Goal: Task Accomplishment & Management: Manage account settings

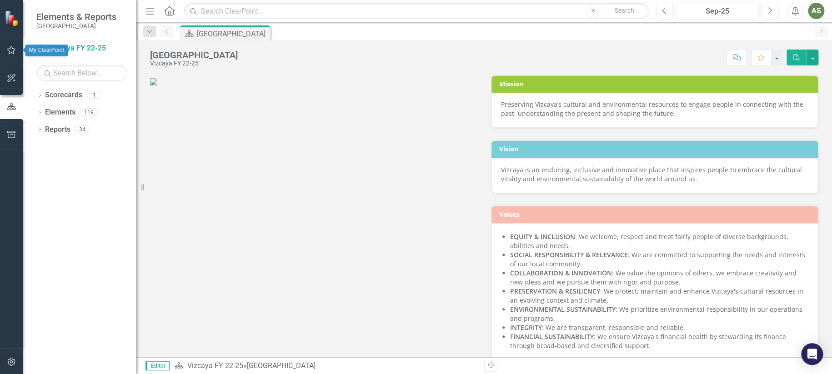
click at [11, 47] on icon "button" at bounding box center [11, 50] width 9 height 8
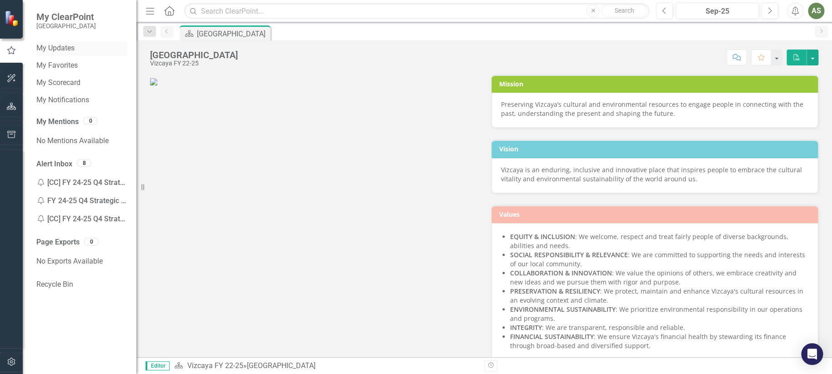
click at [49, 42] on div "My Updates" at bounding box center [81, 48] width 91 height 15
click at [53, 47] on link "My Updates" at bounding box center [81, 48] width 91 height 10
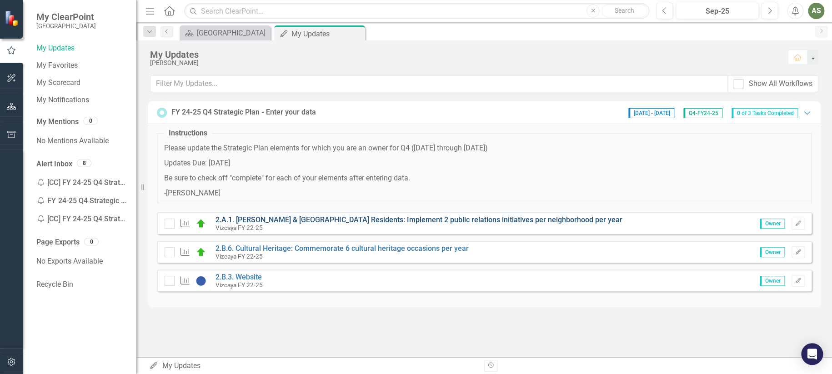
click at [293, 222] on link "2.A.1. [PERSON_NAME] & [GEOGRAPHIC_DATA] Residents: Implement 2 public relation…" at bounding box center [419, 220] width 407 height 9
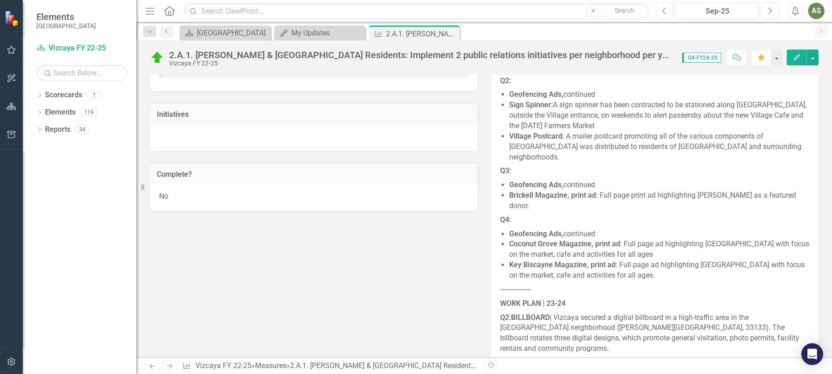
scroll to position [485, 0]
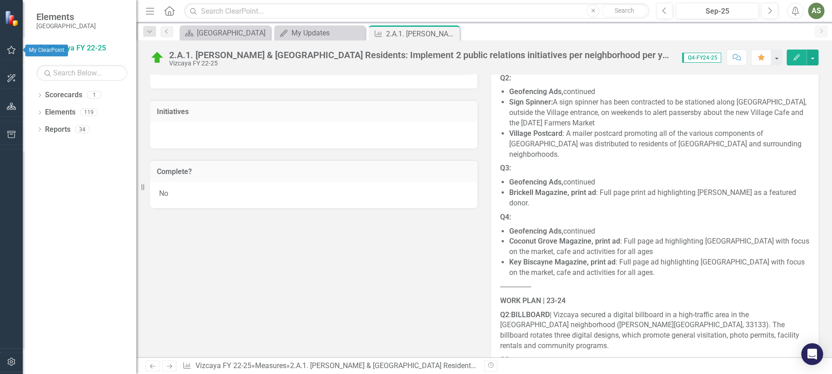
click at [11, 46] on icon "button" at bounding box center [11, 50] width 9 height 8
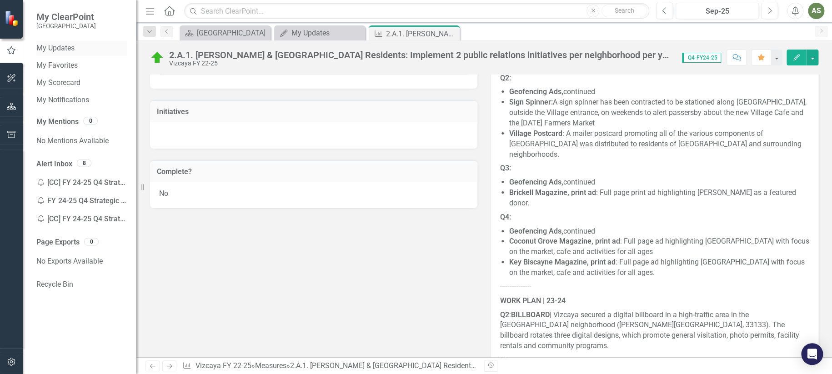
click at [62, 47] on link "My Updates" at bounding box center [81, 48] width 91 height 10
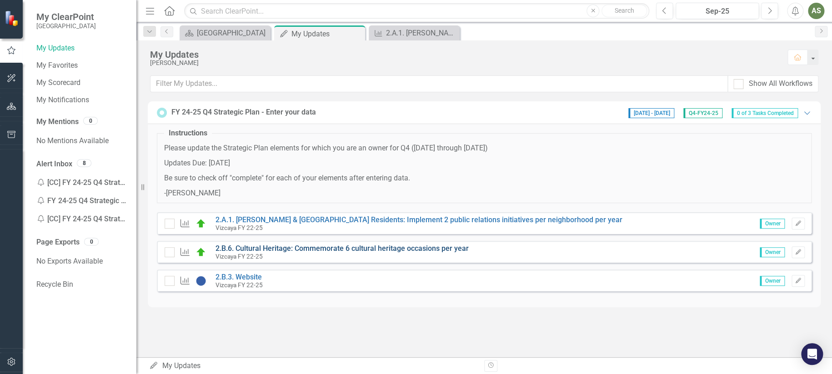
click at [265, 249] on link "2.B.6. Cultural Heritage: Commemorate 6 cultural heritage occasions per year" at bounding box center [342, 248] width 253 height 9
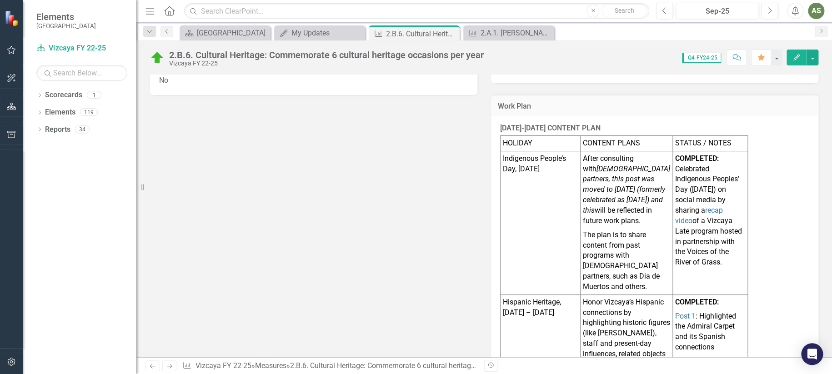
scroll to position [535, 0]
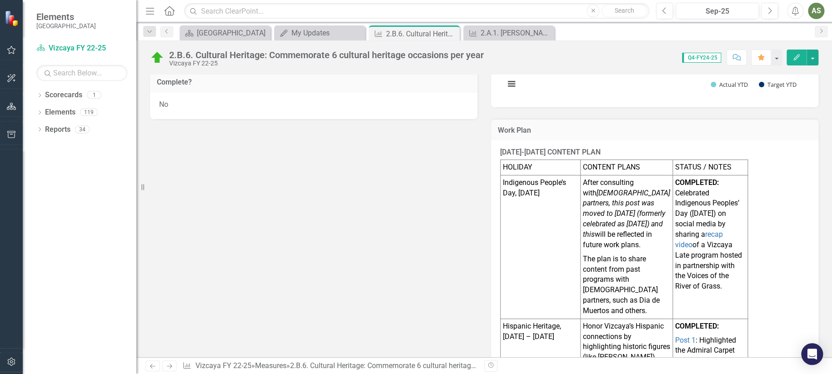
click at [519, 181] on p "Indigenous People’s Day, [DATE]" at bounding box center [540, 188] width 75 height 21
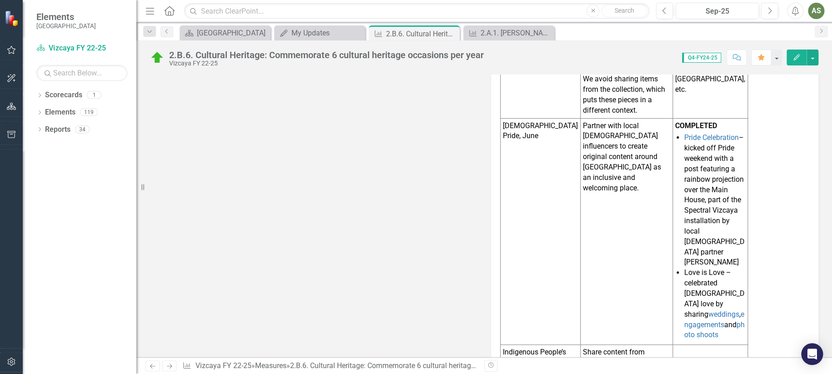
scroll to position [1505, 0]
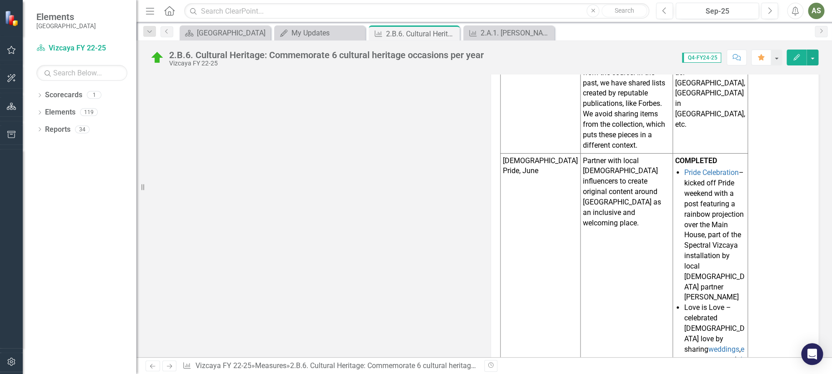
scroll to position [1445, 0]
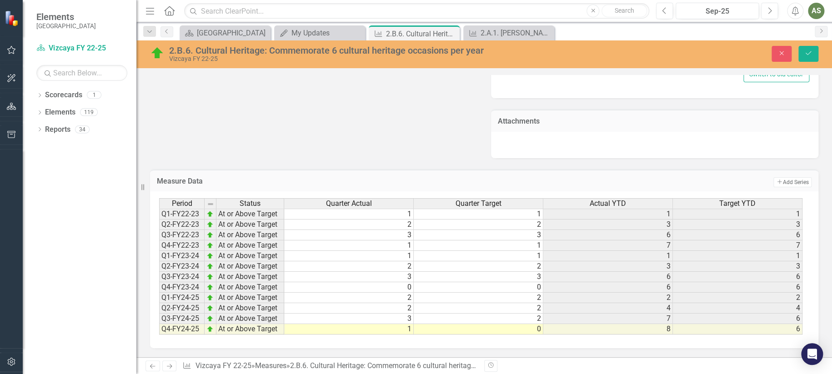
scroll to position [653, 0]
type textarea "<p><strong>[DATE]-[DATE] CONTENT PLAN</strong></p> <table border="1" width="529…"
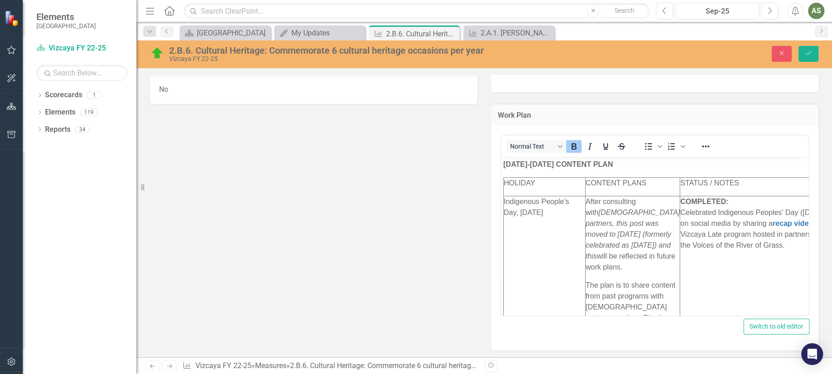
scroll to position [606, 0]
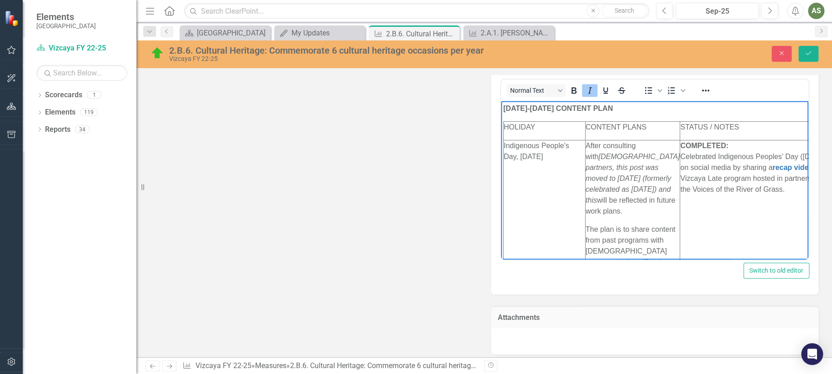
click at [618, 176] on em "[DEMOGRAPHIC_DATA] partners, this post was moved to [DATE] (formerly celebrated…" at bounding box center [633, 178] width 94 height 51
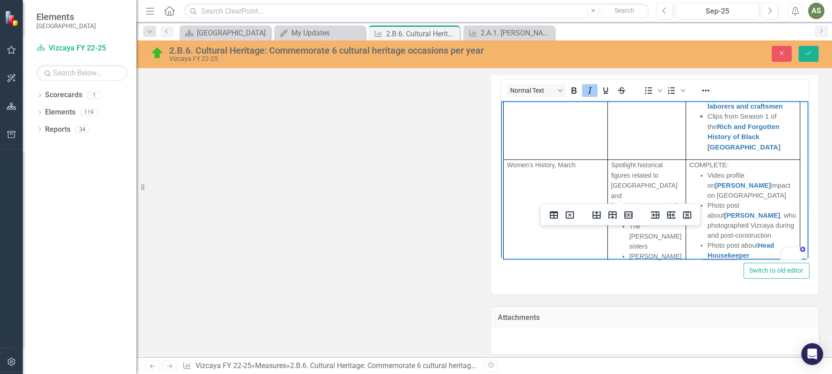
scroll to position [0, 0]
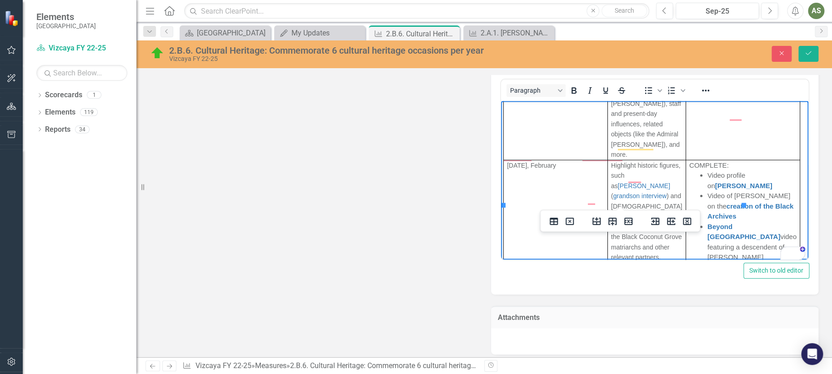
drag, startPoint x: 656, startPoint y: 197, endPoint x: 575, endPoint y: 147, distance: 94.8
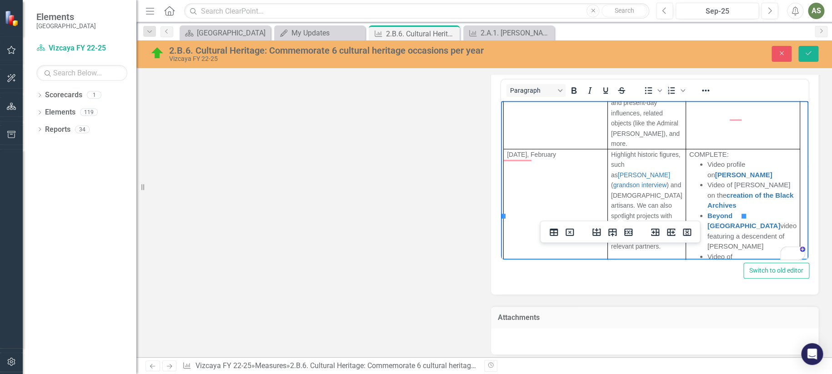
drag, startPoint x: 700, startPoint y: 144, endPoint x: 738, endPoint y: 141, distance: 38.3
click at [707, 93] on icon "Reveal or hide additional toolbar items" at bounding box center [706, 90] width 11 height 11
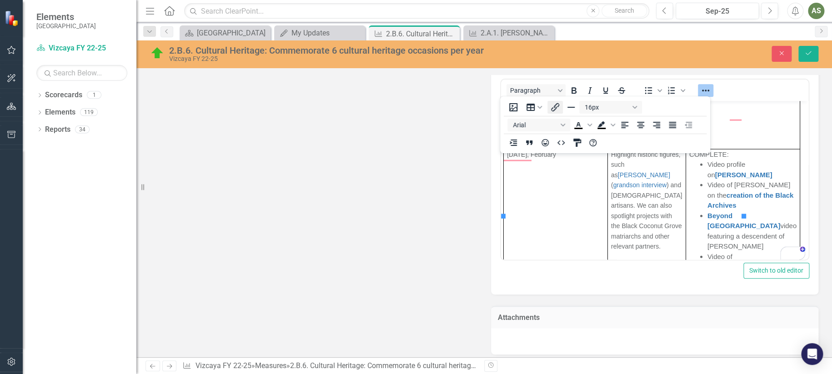
click at [553, 108] on icon "Insert/edit link" at bounding box center [555, 107] width 8 height 8
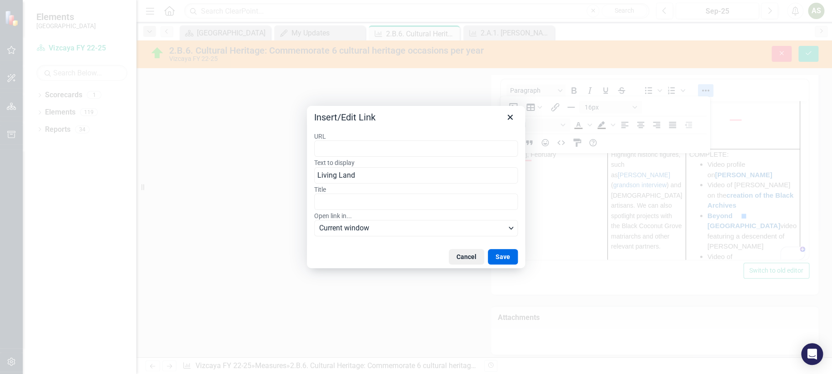
type input "[URL][DOMAIN_NAME]"
click at [500, 252] on button "Save" at bounding box center [503, 256] width 30 height 15
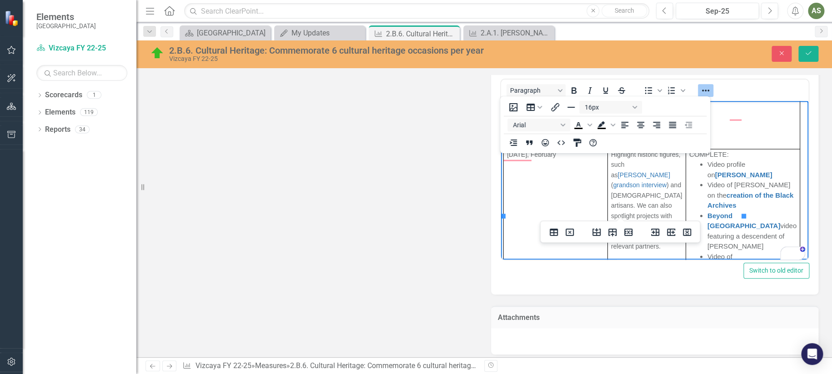
click at [437, 235] on div "Description Cultural Heritage : Promote an appreciation for the diversity of [G…" at bounding box center [484, 10] width 682 height 690
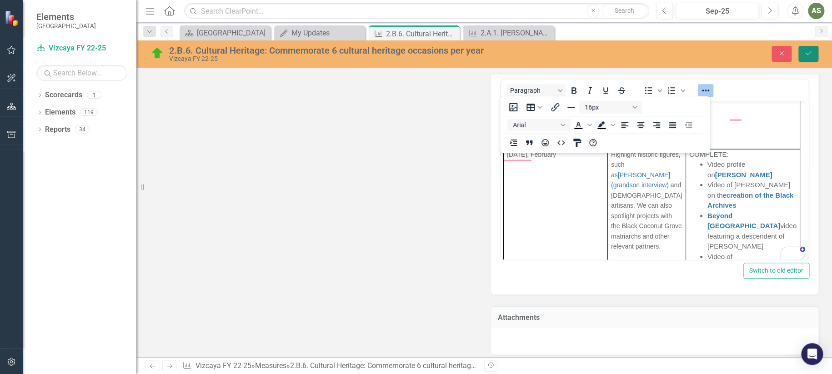
click at [814, 55] on button "Save" at bounding box center [809, 54] width 20 height 16
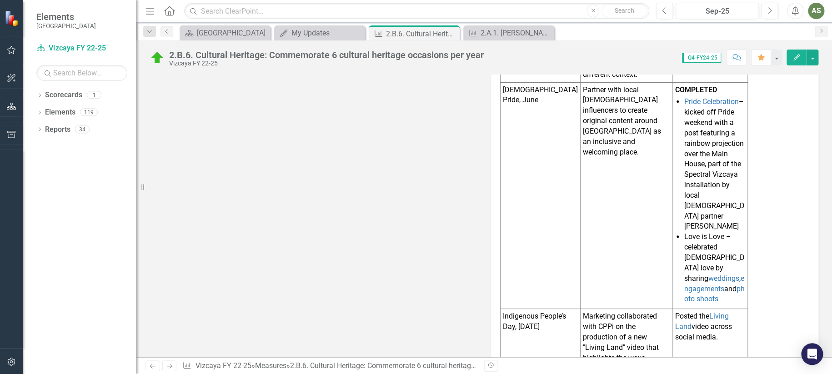
scroll to position [1577, 0]
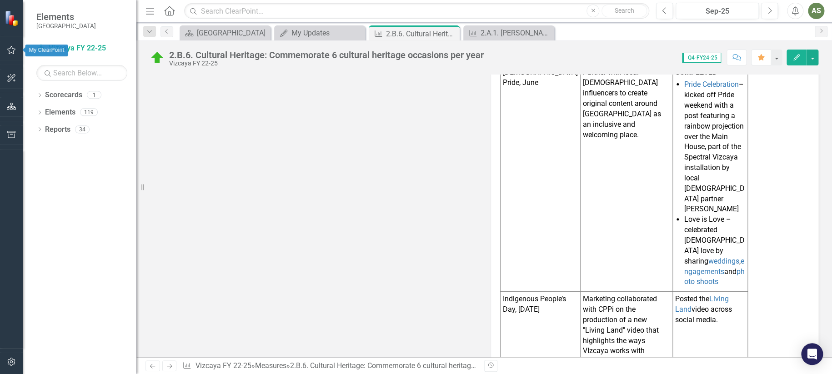
click at [15, 48] on icon "button" at bounding box center [12, 49] width 10 height 7
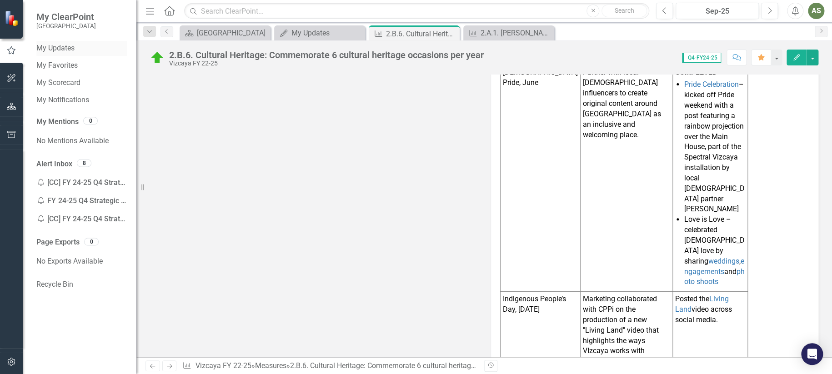
click at [64, 49] on link "My Updates" at bounding box center [81, 48] width 91 height 10
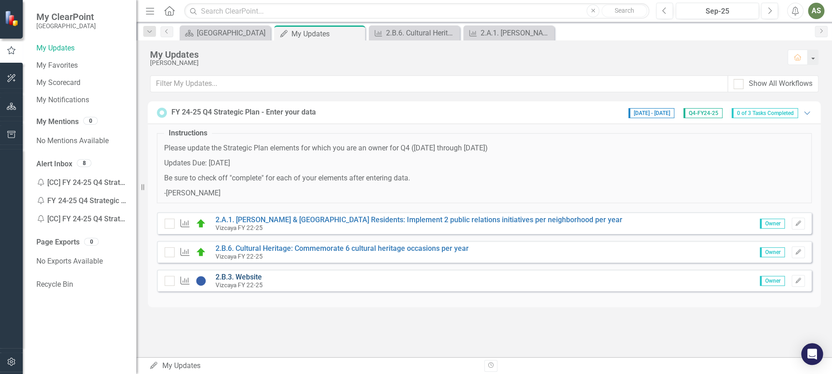
click at [245, 275] on link "2.B.3. Website" at bounding box center [239, 277] width 46 height 9
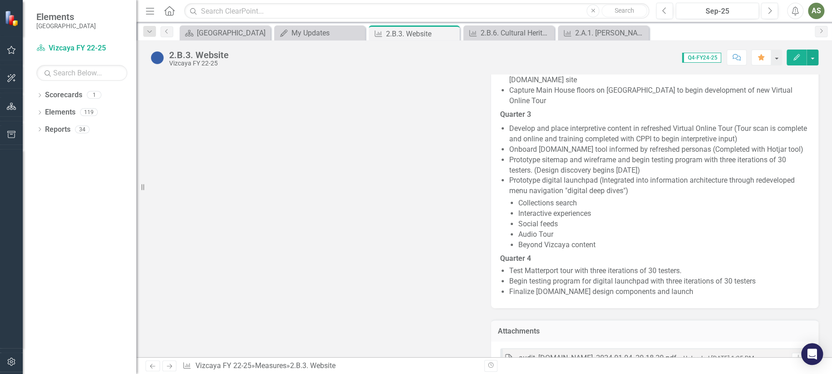
scroll to position [1308, 0]
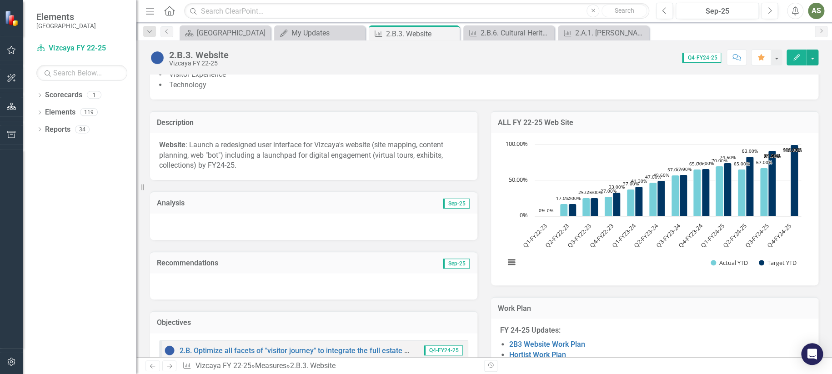
scroll to position [277, 0]
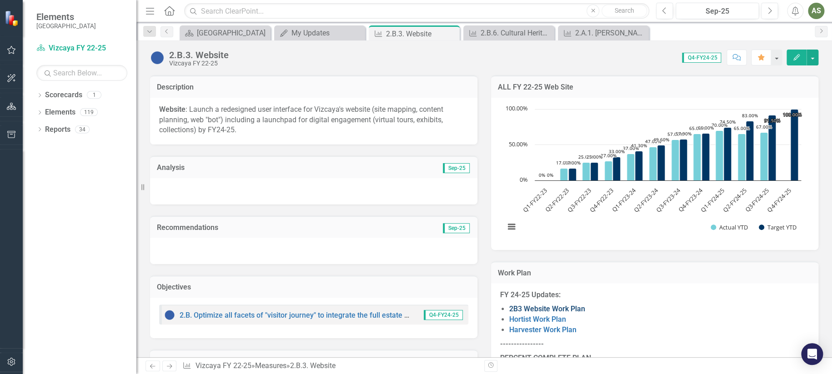
click at [523, 306] on strong "2B3 Website Work Plan" at bounding box center [547, 309] width 76 height 9
